Goal: Task Accomplishment & Management: Complete application form

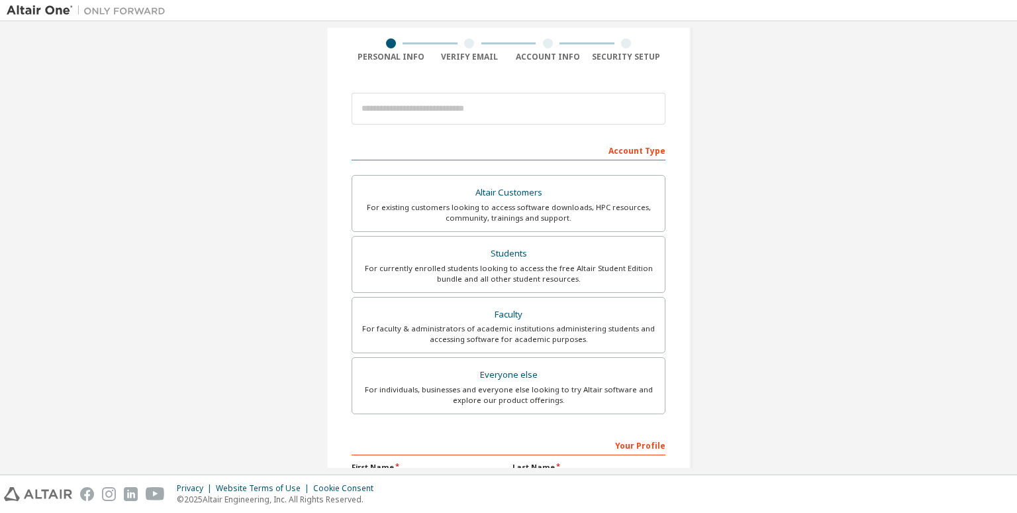
scroll to position [126, 0]
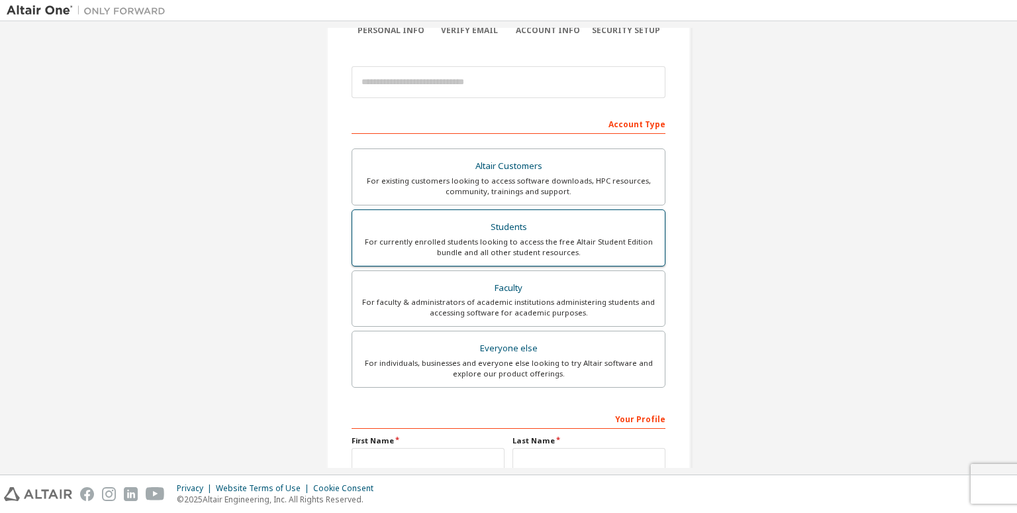
click at [546, 240] on div "For currently enrolled students looking to access the free Altair Student Editi…" at bounding box center [508, 246] width 297 height 21
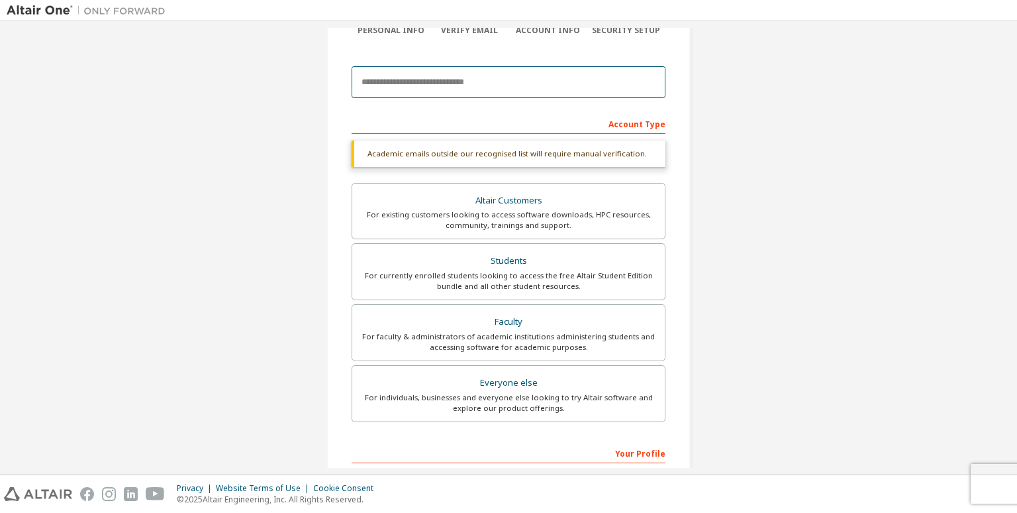
click at [511, 95] on input "email" at bounding box center [509, 82] width 314 height 32
type input "**********"
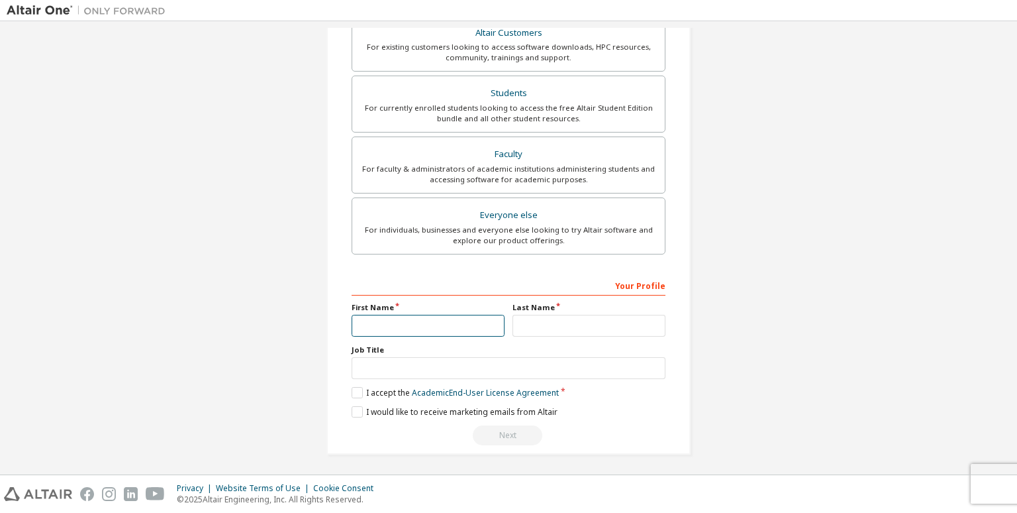
click at [449, 332] on input "text" at bounding box center [428, 326] width 153 height 22
type input "***"
click at [522, 330] on input "text" at bounding box center [589, 326] width 153 height 22
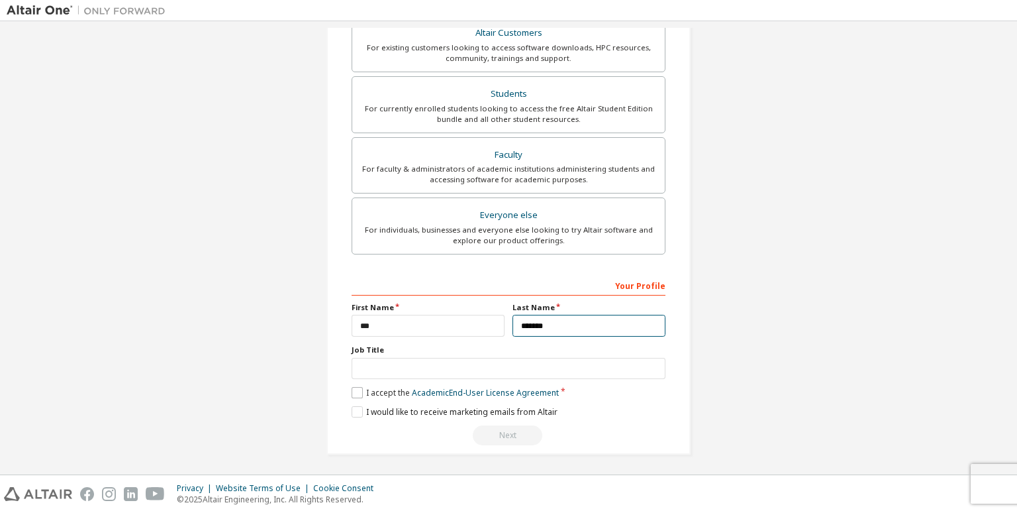
type input "*******"
click at [360, 393] on label "I accept the Academic End-User License Agreement" at bounding box center [455, 392] width 207 height 11
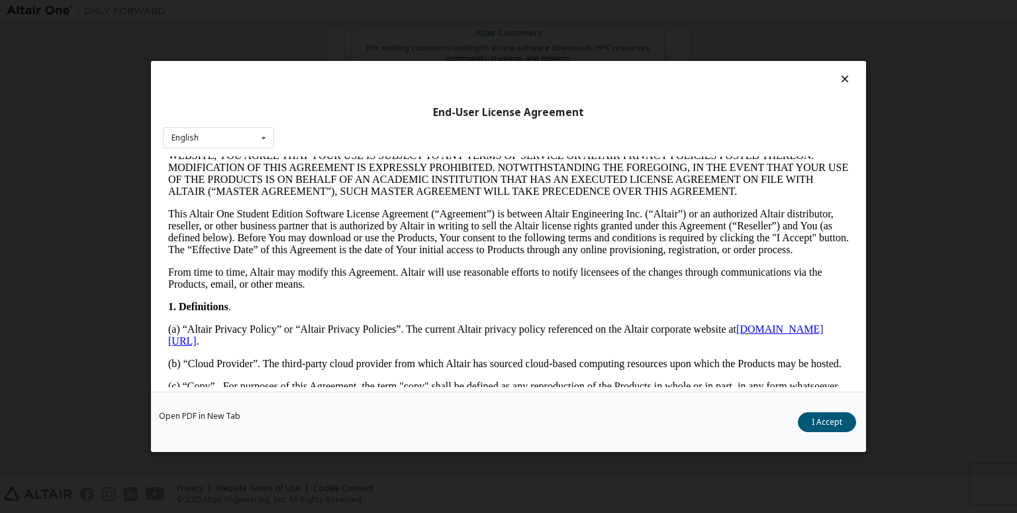
scroll to position [134, 0]
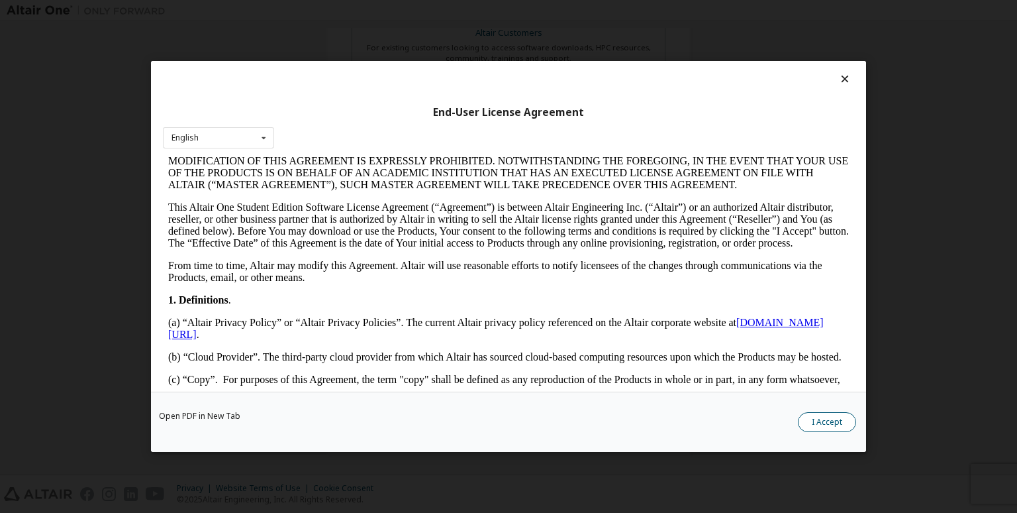
click at [836, 417] on button "I Accept" at bounding box center [827, 422] width 58 height 20
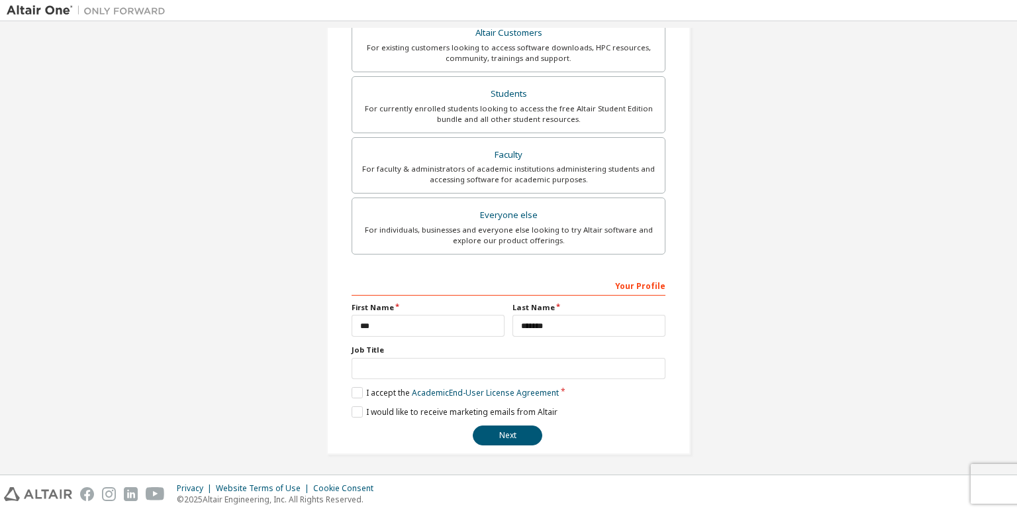
click at [534, 425] on div "Next" at bounding box center [509, 435] width 314 height 20
click at [522, 435] on button "Next" at bounding box center [508, 435] width 70 height 20
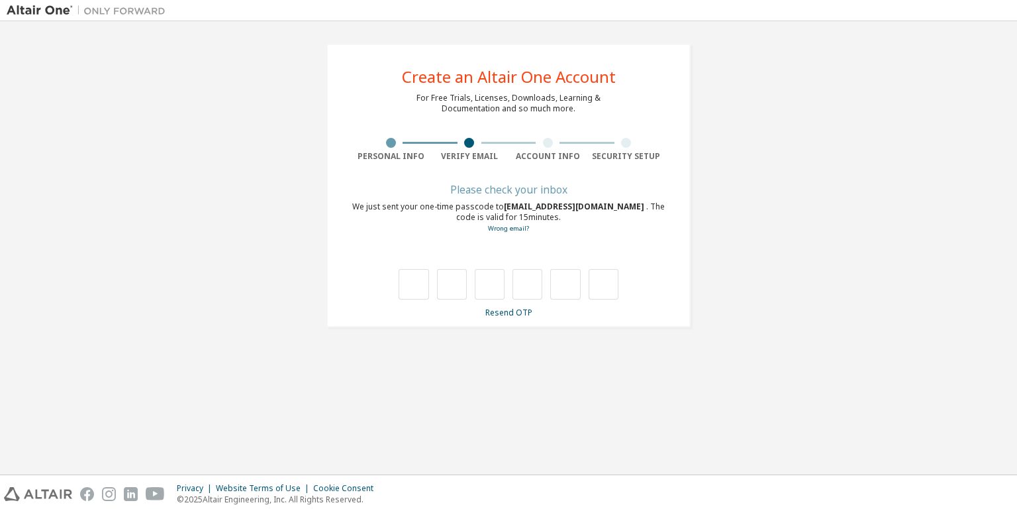
scroll to position [0, 0]
type input "*"
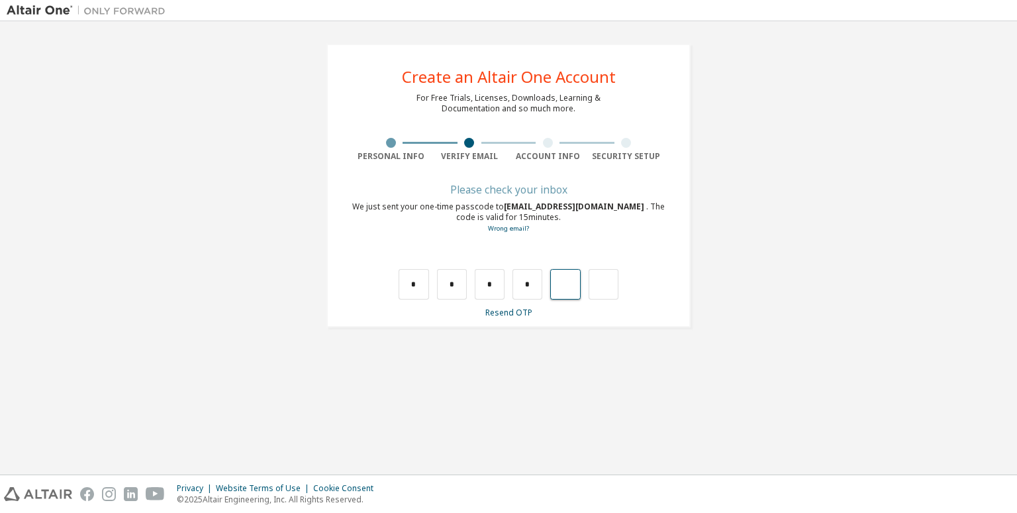
type input "*"
